Goal: Download file/media: Download file/media

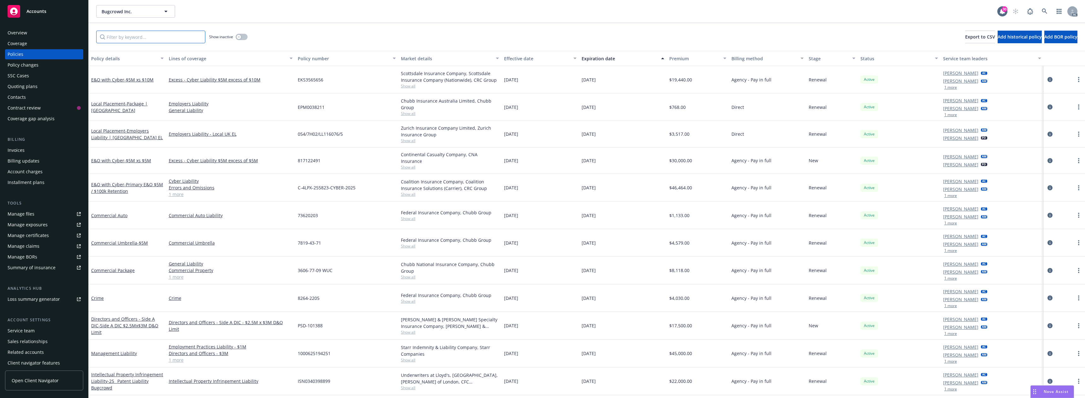
click at [119, 42] on input "Filter by keyword..." at bounding box center [150, 37] width 109 height 13
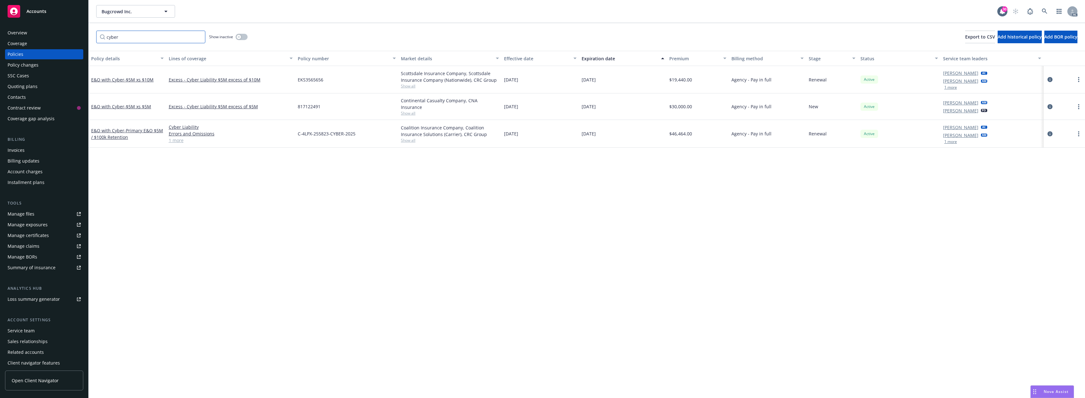
type input "cyber"
drag, startPoint x: 309, startPoint y: 133, endPoint x: 362, endPoint y: 136, distance: 52.7
click at [362, 136] on div "C-4LPX-255823-CYBER-2025" at bounding box center [346, 134] width 103 height 28
copy span "C-4LPX-255823-CYBER-2025"
drag, startPoint x: 300, startPoint y: 106, endPoint x: 324, endPoint y: 106, distance: 24.9
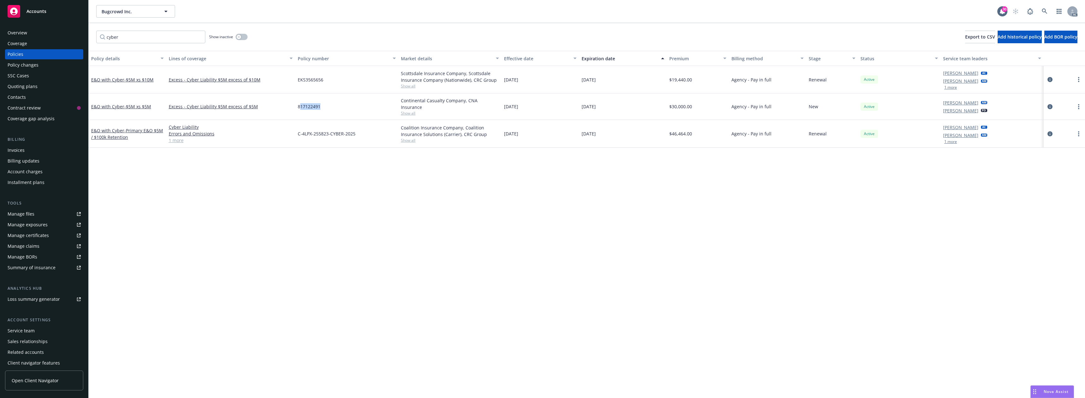
click at [324, 106] on div "817122491" at bounding box center [346, 106] width 103 height 26
click at [325, 110] on div "817122491" at bounding box center [346, 106] width 103 height 26
click at [298, 106] on span "817122491" at bounding box center [309, 106] width 23 height 7
drag, startPoint x: 298, startPoint y: 107, endPoint x: 318, endPoint y: 106, distance: 19.5
click at [318, 106] on span "817122491" at bounding box center [309, 106] width 23 height 7
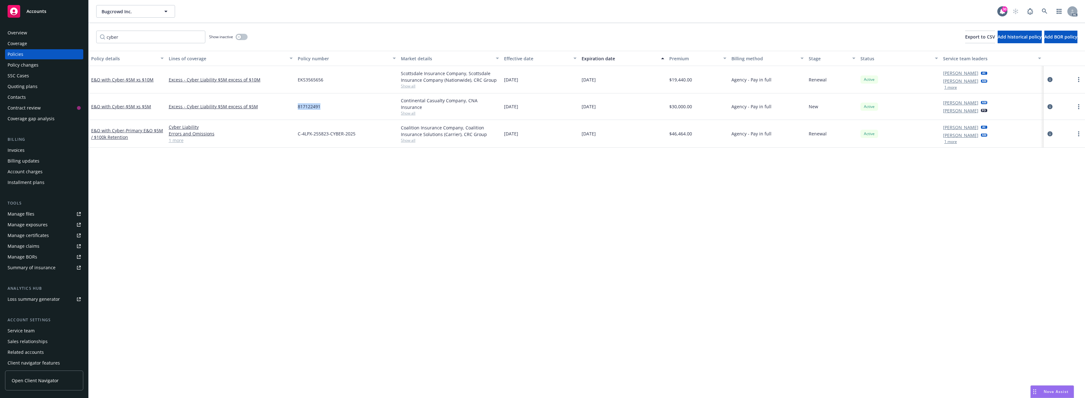
copy span "817122491"
click at [139, 104] on span "- $5M xs $5M" at bounding box center [137, 106] width 27 height 6
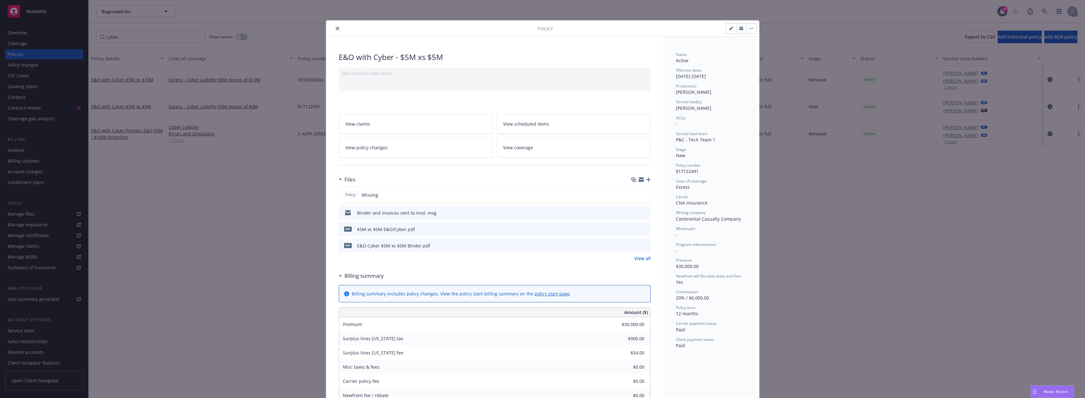
click at [642, 196] on div "Policy Missing" at bounding box center [495, 194] width 312 height 17
click at [335, 29] on icon "close" at bounding box center [337, 28] width 4 height 4
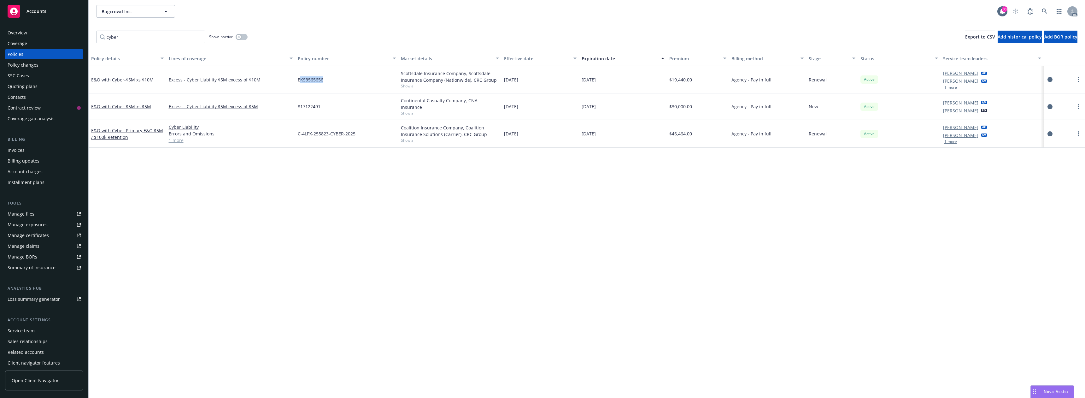
drag, startPoint x: 300, startPoint y: 81, endPoint x: 338, endPoint y: 81, distance: 37.5
click at [338, 81] on div "EKS3565656" at bounding box center [346, 79] width 103 height 27
click at [337, 88] on div "EKS3565656" at bounding box center [346, 79] width 103 height 27
drag, startPoint x: 298, startPoint y: 80, endPoint x: 323, endPoint y: 80, distance: 25.9
click at [323, 80] on div "EKS3565656" at bounding box center [346, 79] width 103 height 27
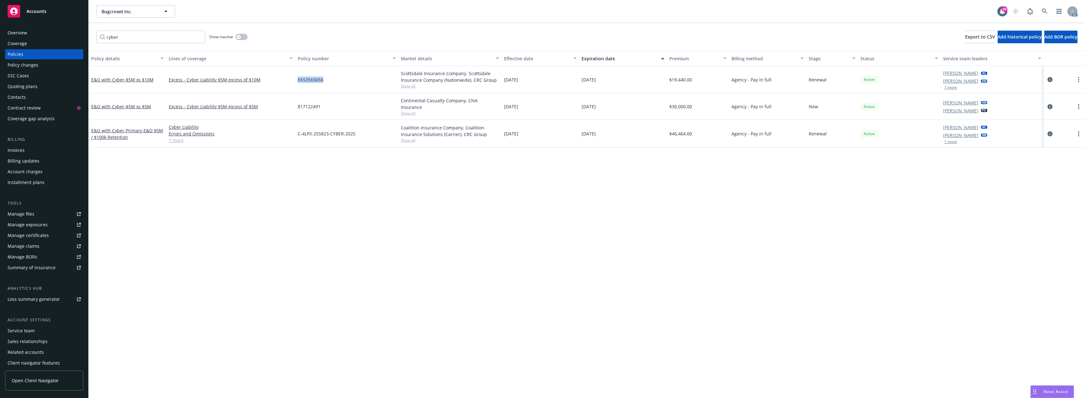
copy span "EKS3565656"
click at [140, 78] on span "- $5M xs $10M" at bounding box center [138, 80] width 29 height 6
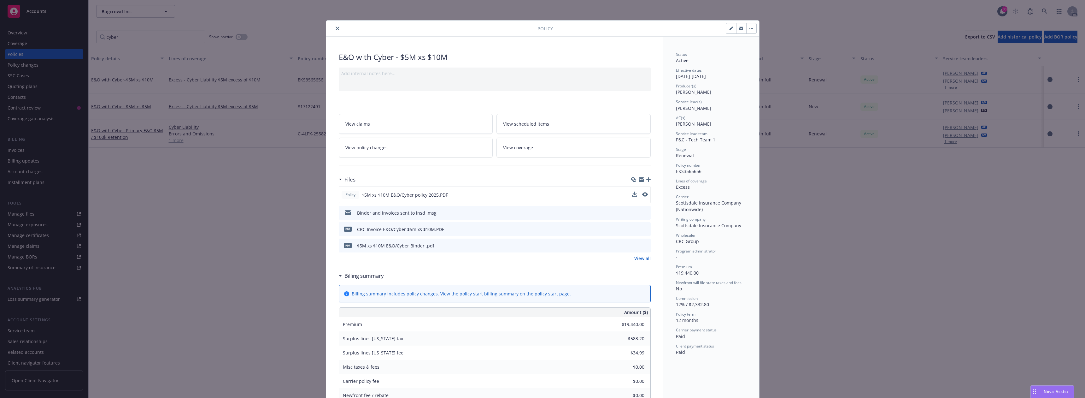
click at [632, 196] on button at bounding box center [634, 194] width 5 height 7
click at [631, 194] on icon "download file" at bounding box center [633, 194] width 5 height 5
